Goal: Check status: Check status

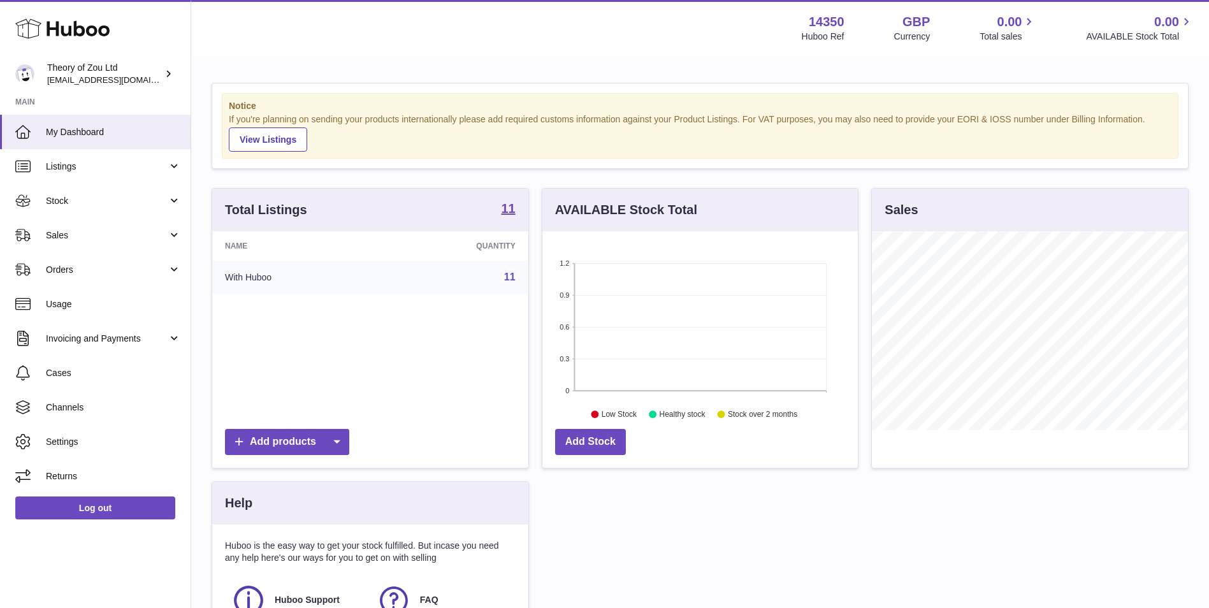
scroll to position [199, 316]
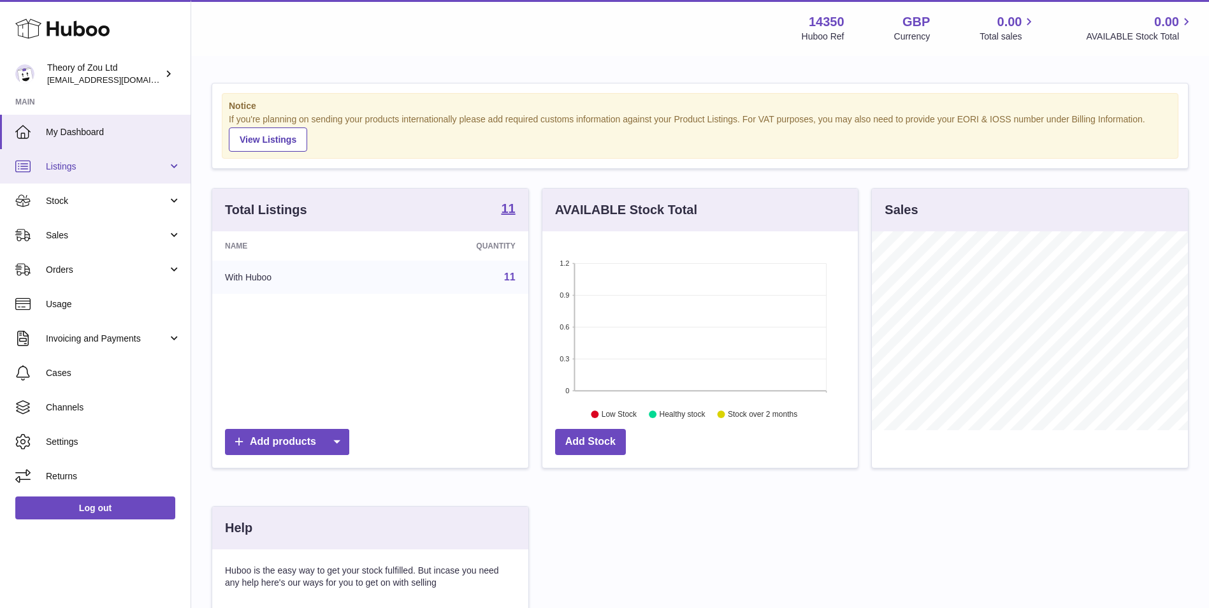
click at [113, 172] on span "Listings" at bounding box center [107, 167] width 122 height 12
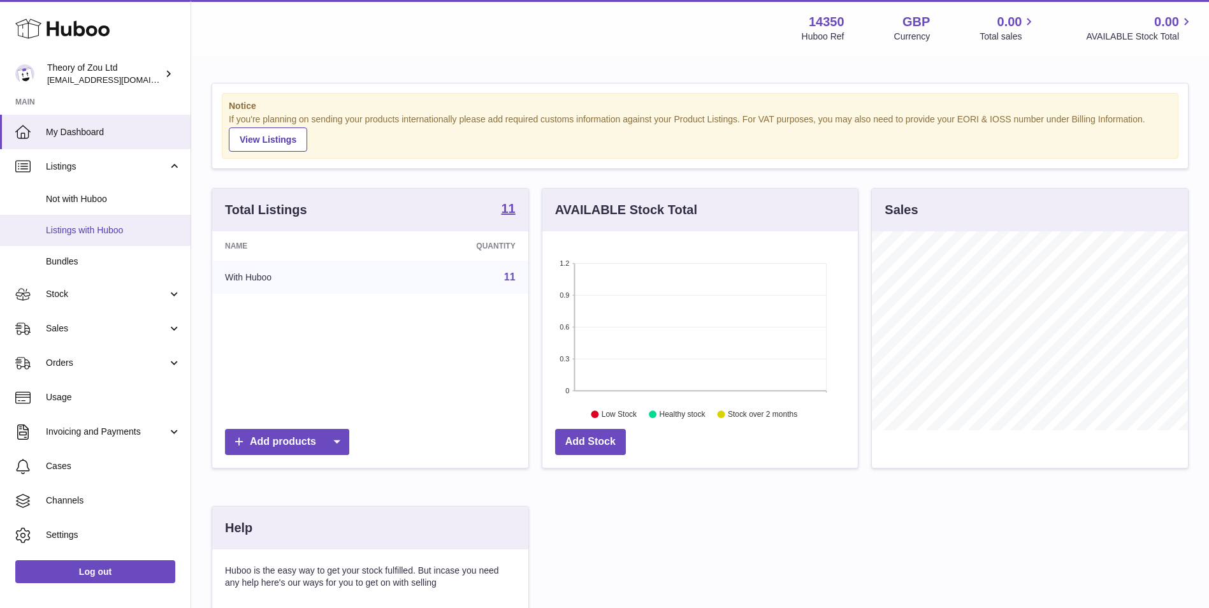
click at [110, 237] on link "Listings with Huboo" at bounding box center [95, 230] width 191 height 31
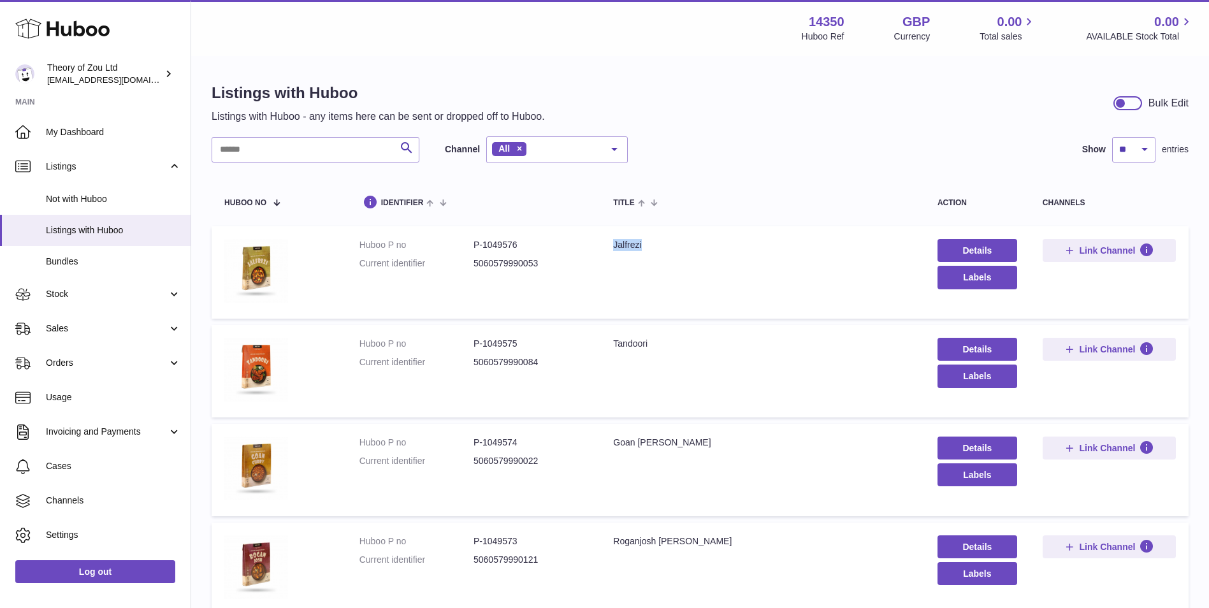
drag, startPoint x: 654, startPoint y: 242, endPoint x: 606, endPoint y: 248, distance: 48.9
click at [606, 248] on td "Title Jalfrezi" at bounding box center [762, 272] width 324 height 92
drag, startPoint x: 606, startPoint y: 248, endPoint x: 649, endPoint y: 249, distance: 43.4
click at [649, 249] on div "Jalfrezi" at bounding box center [762, 245] width 299 height 12
drag, startPoint x: 662, startPoint y: 245, endPoint x: 614, endPoint y: 248, distance: 47.9
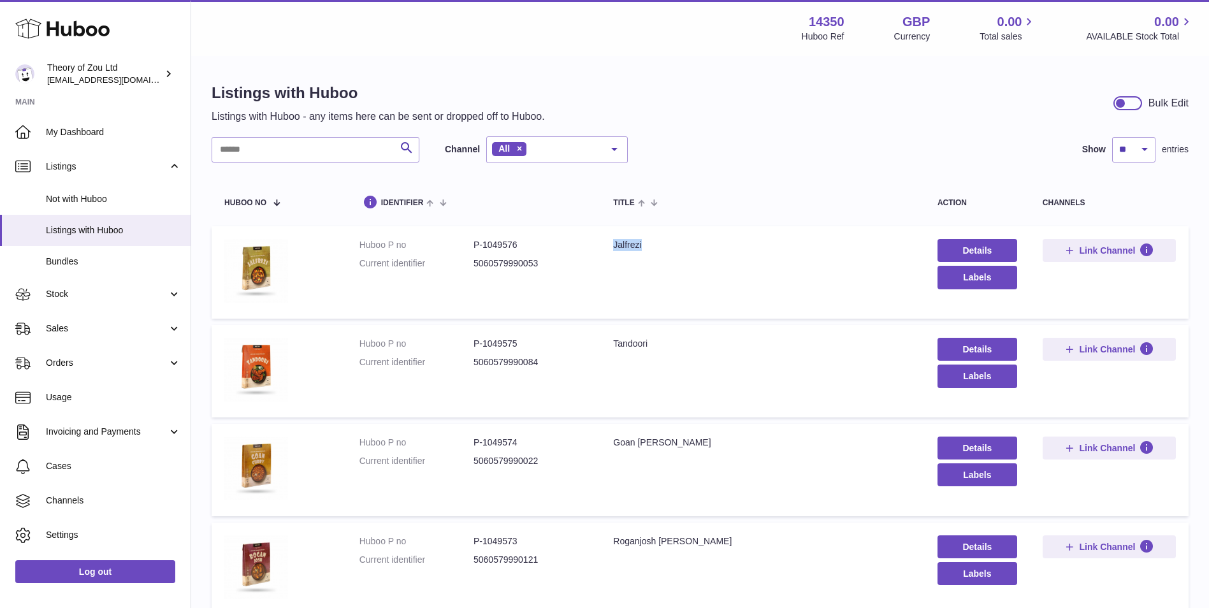
click at [614, 248] on div "Jalfrezi" at bounding box center [762, 245] width 299 height 12
click at [534, 87] on h1 "Listings with Huboo" at bounding box center [378, 93] width 333 height 20
click at [991, 249] on link "Details" at bounding box center [978, 250] width 80 height 23
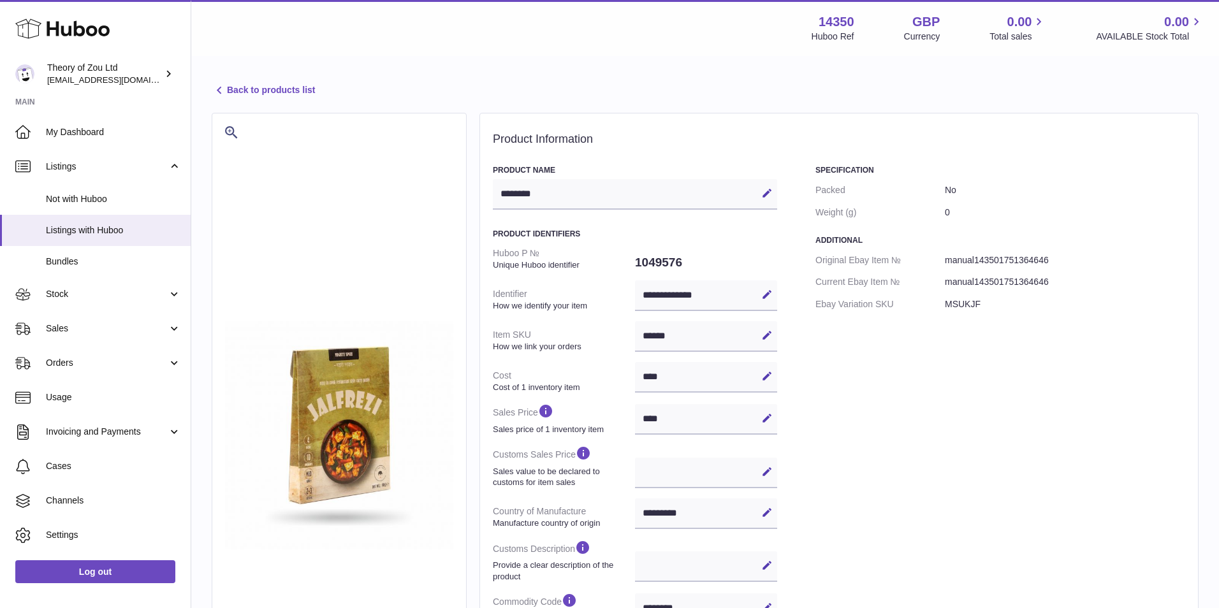
select select "***"
select select "****"
